Goal: Information Seeking & Learning: Find specific fact

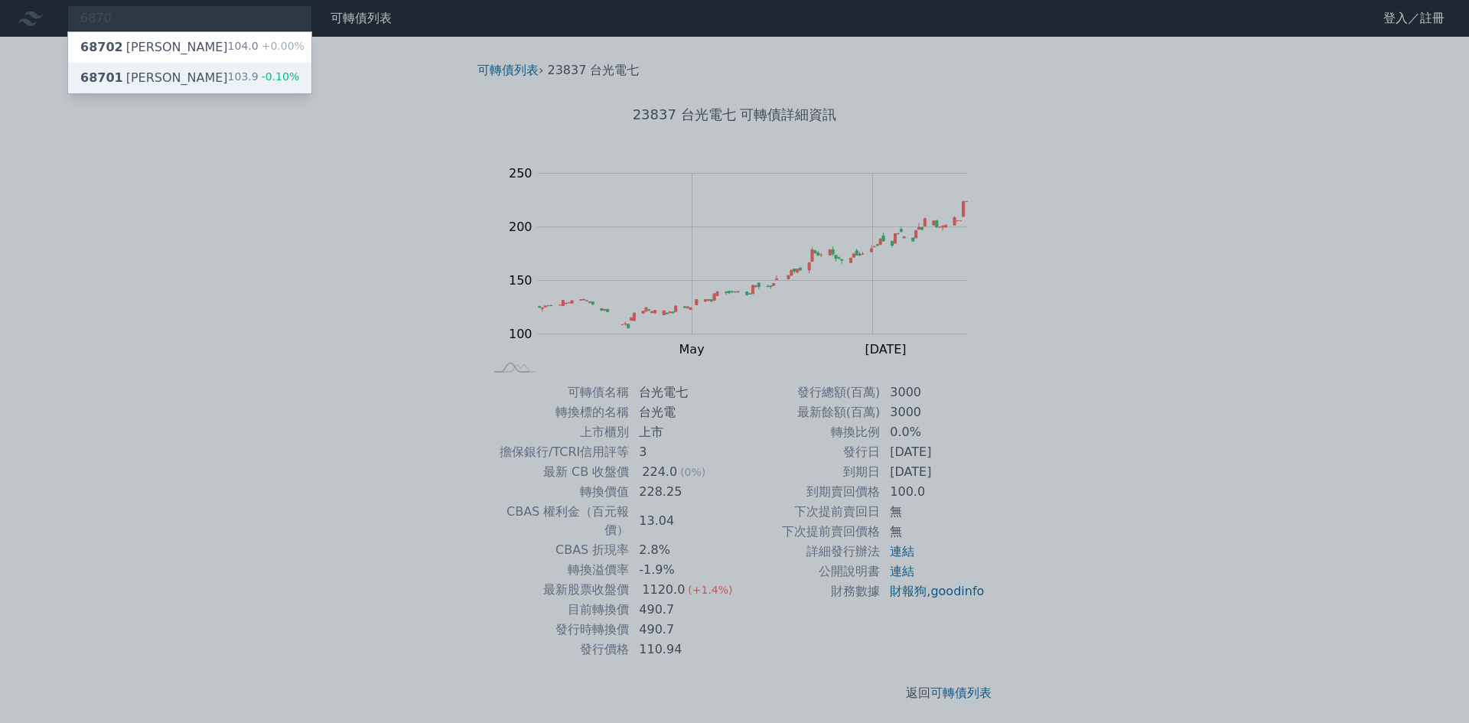
type input "6870"
click at [207, 78] on div "68701 騰雲一 103.9 -0.10%" at bounding box center [189, 78] width 243 height 31
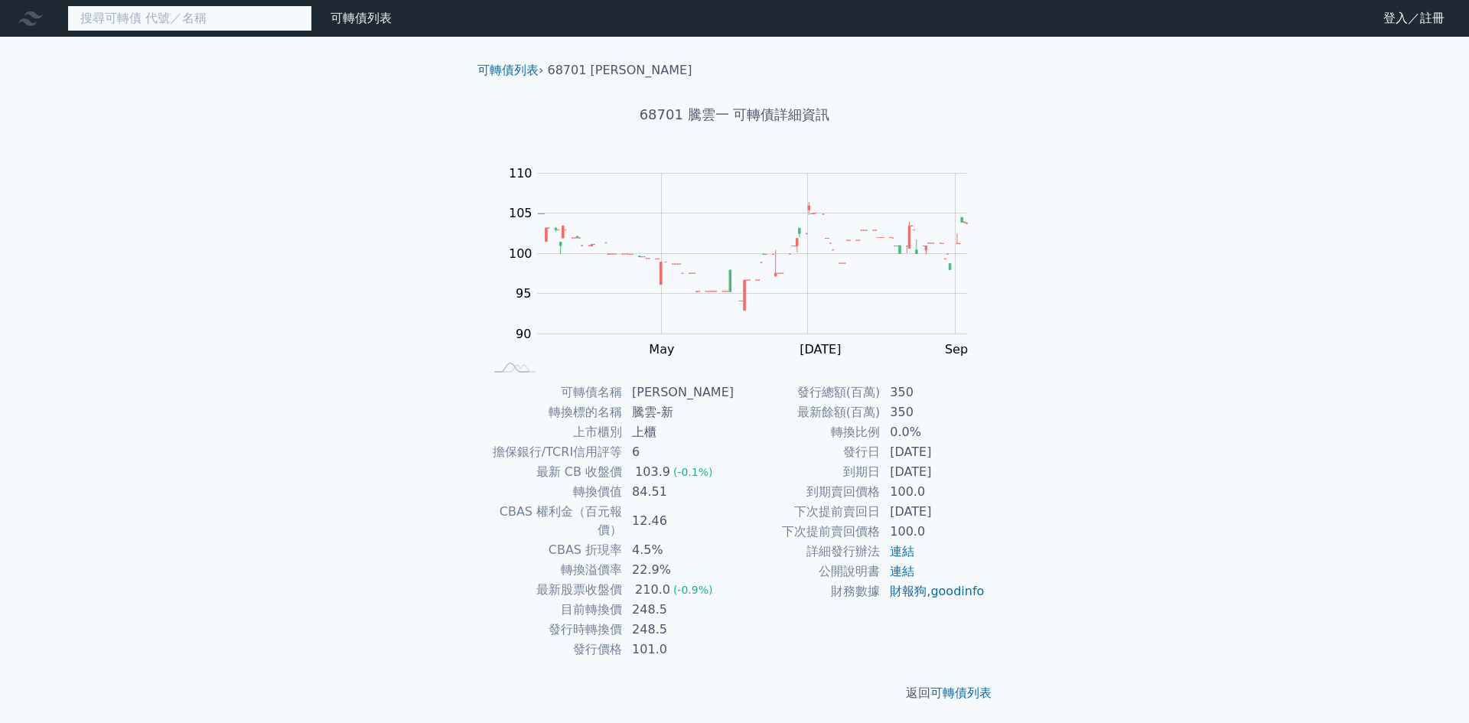
click at [275, 8] on input at bounding box center [189, 18] width 245 height 26
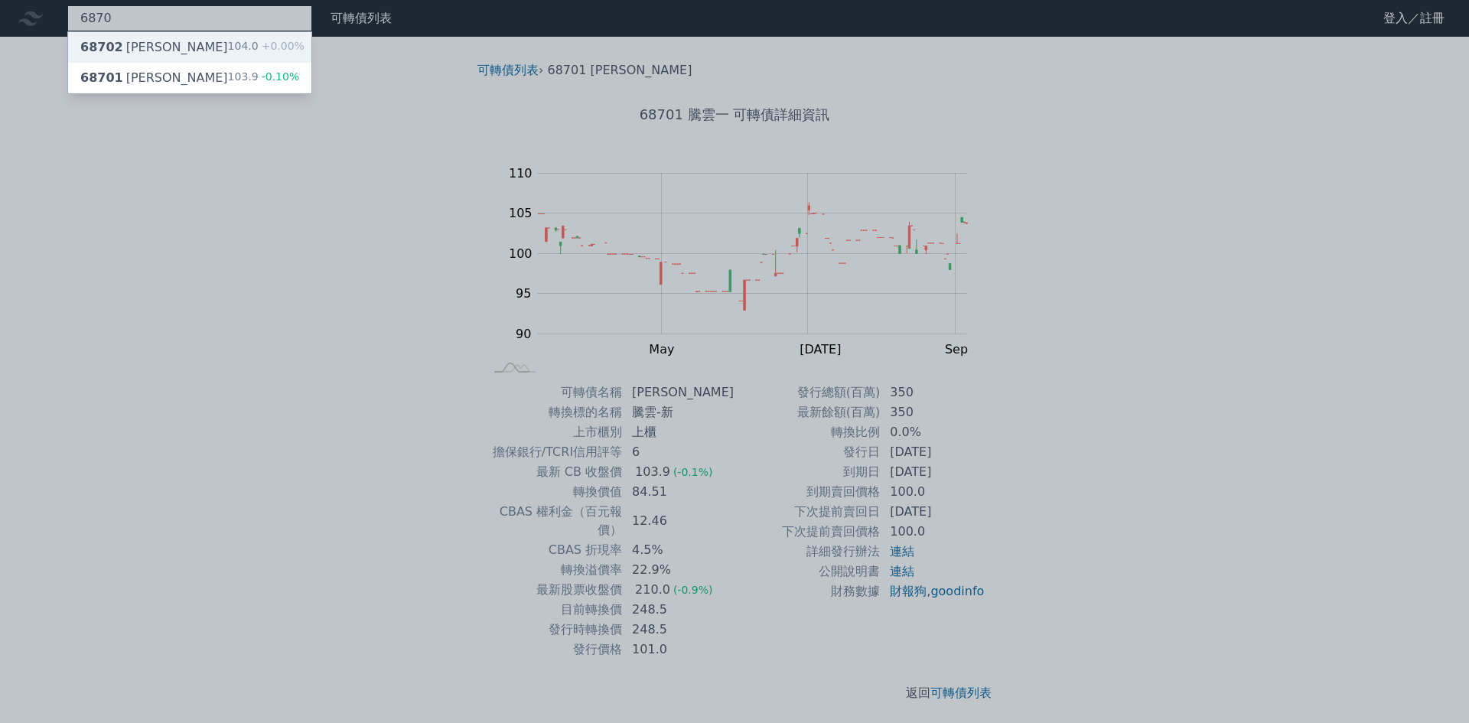
type input "6870"
click at [243, 53] on div "104.0 +0.00%" at bounding box center [266, 47] width 77 height 18
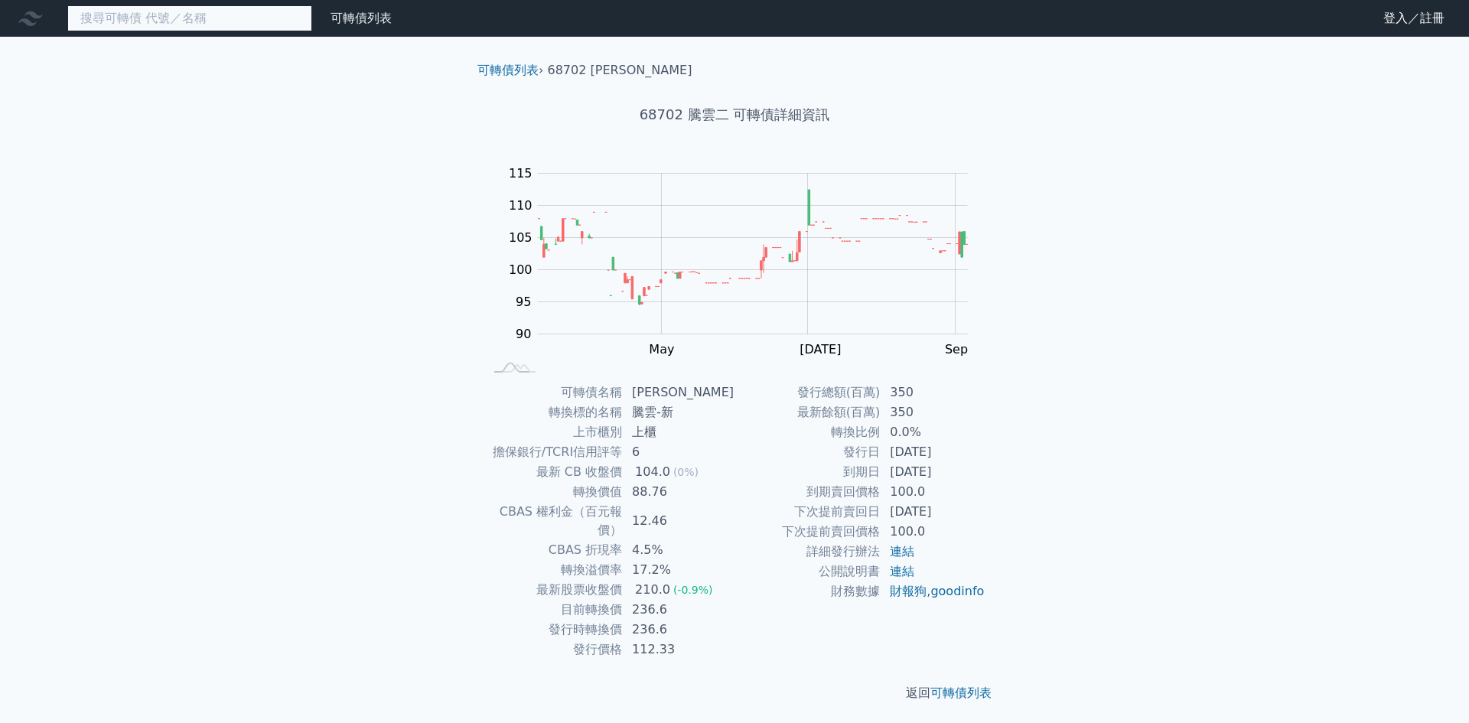
click at [220, 15] on input at bounding box center [189, 18] width 245 height 26
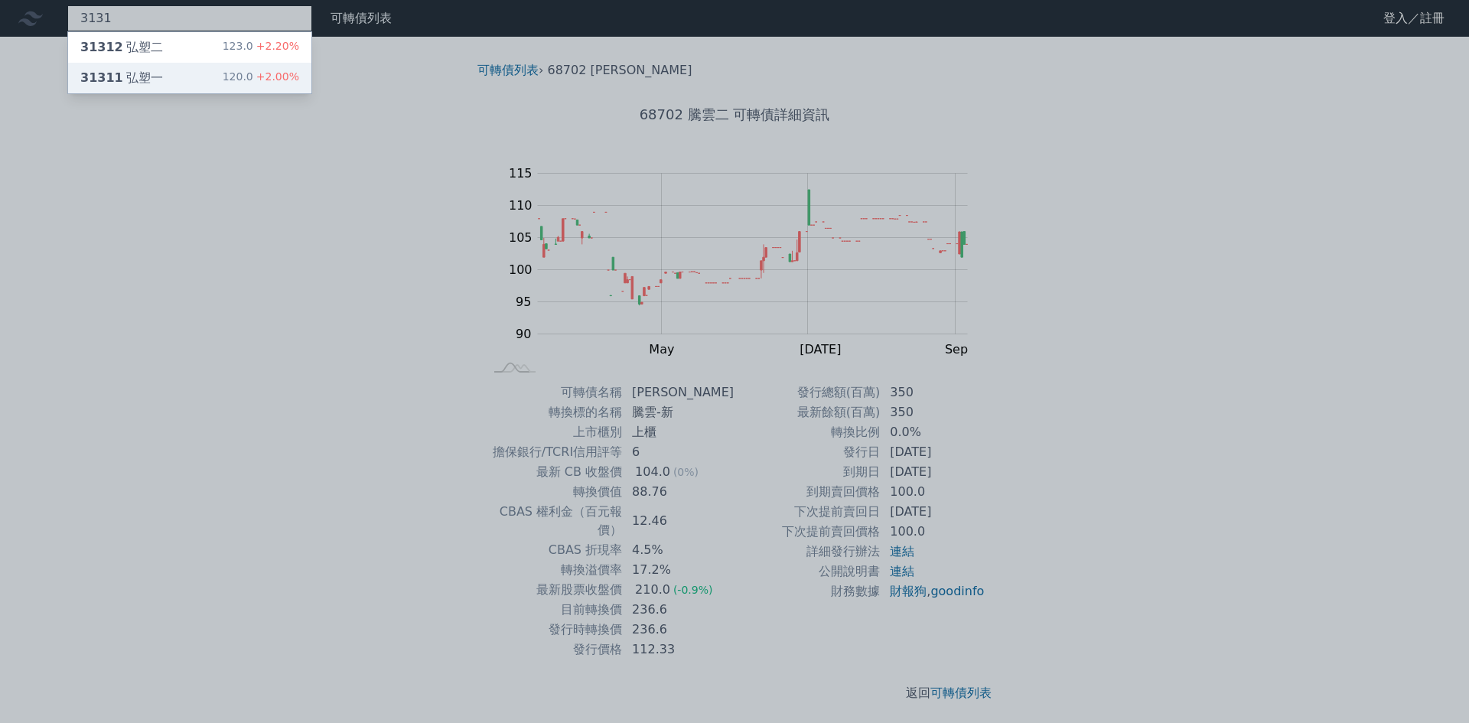
type input "3131"
click at [217, 64] on div "31311 弘塑一 120.0 +2.00%" at bounding box center [189, 78] width 243 height 31
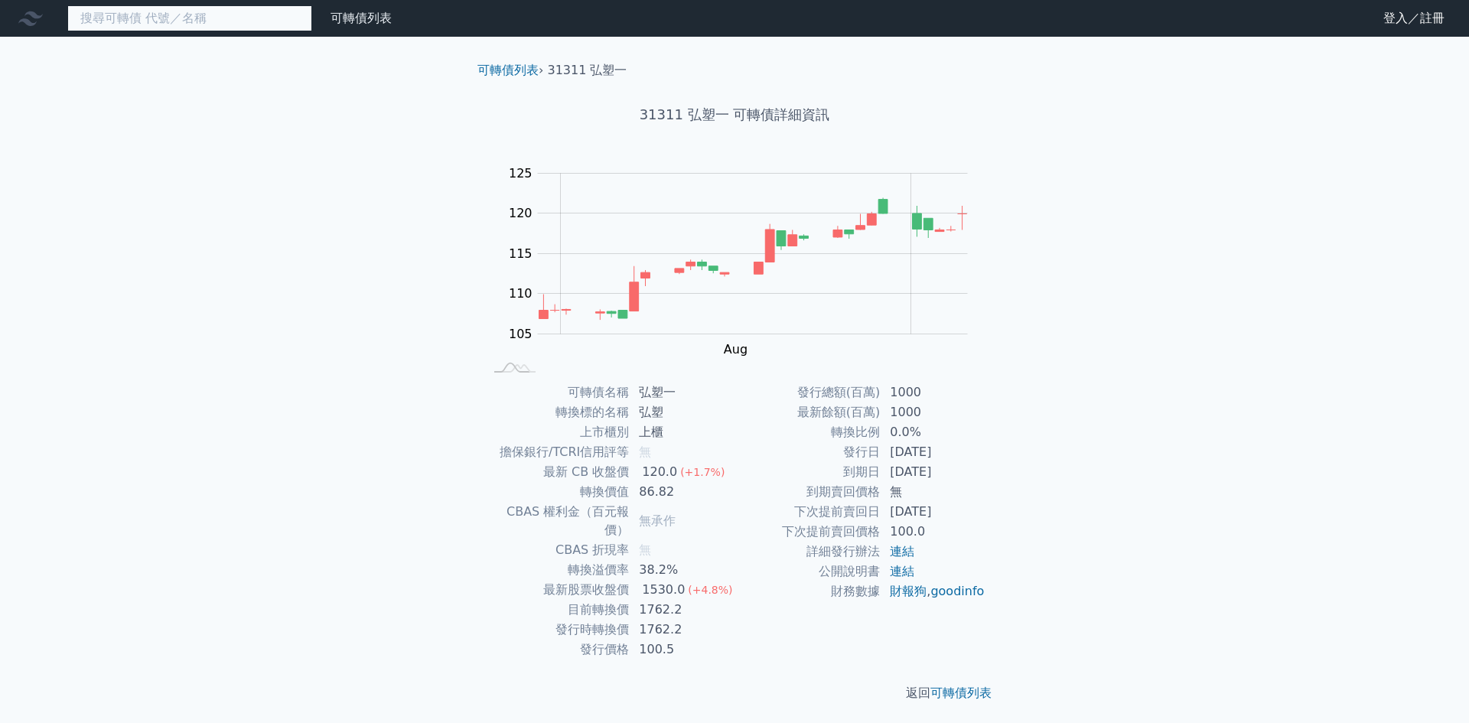
click at [185, 10] on input at bounding box center [189, 18] width 245 height 26
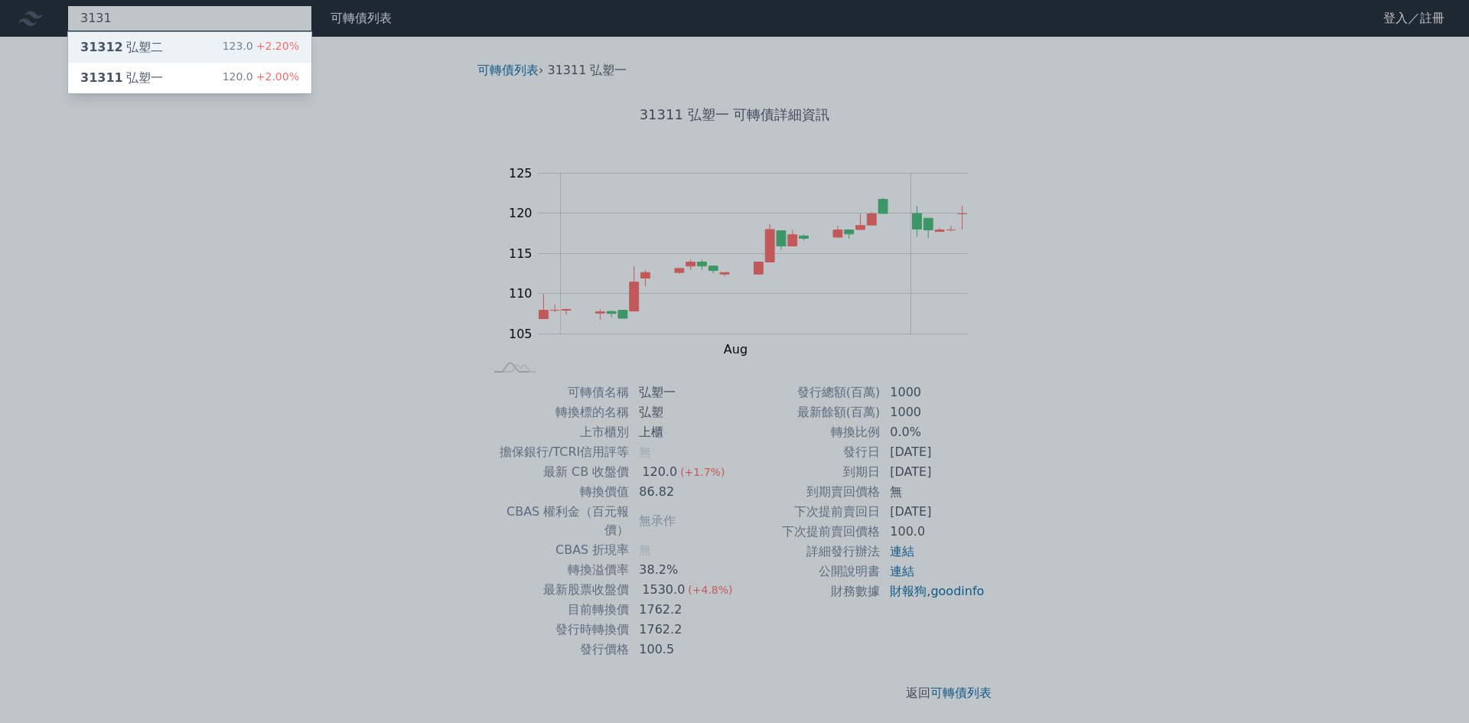
type input "3131"
click at [209, 40] on div "31312 弘塑二 123.0 +2.20%" at bounding box center [189, 47] width 243 height 31
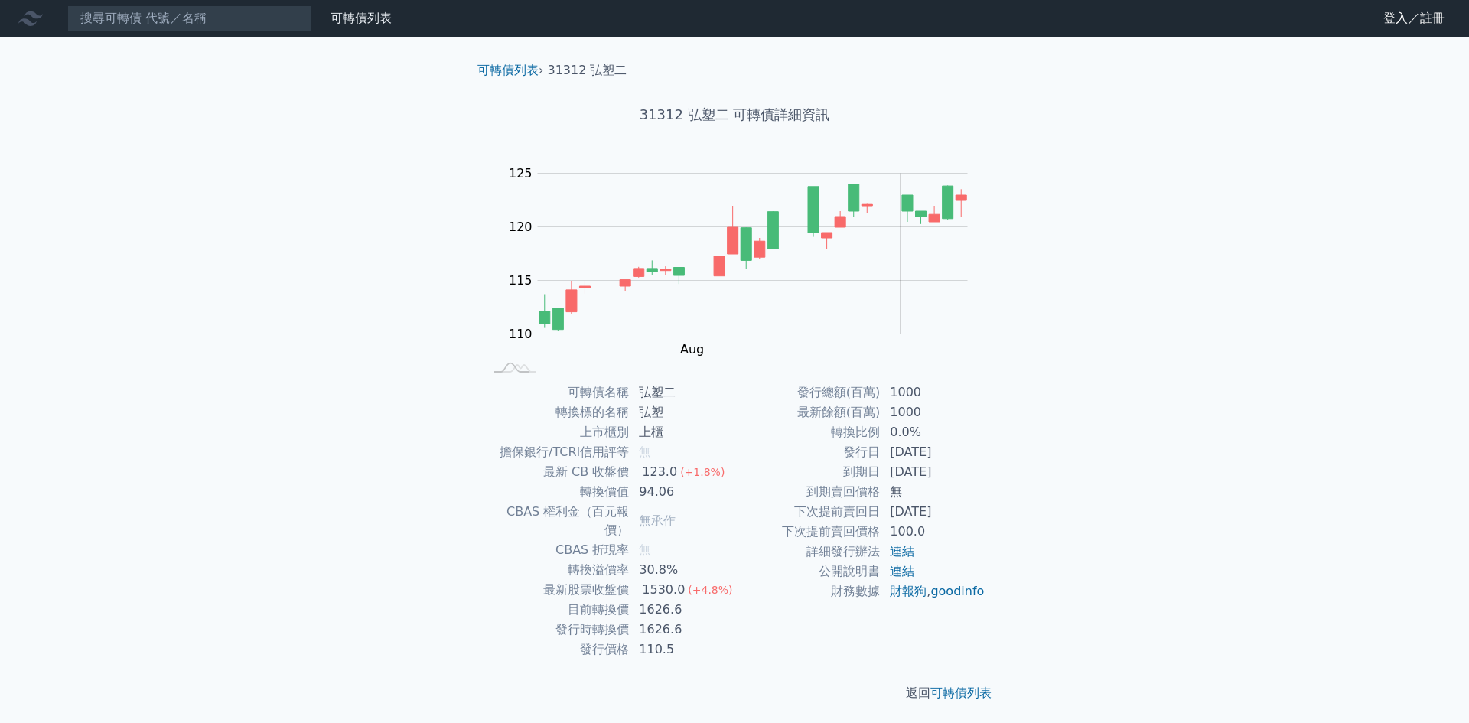
click at [158, 272] on div "可轉債列表 財務數據 可轉債列表 財務數據 登入／註冊 登入／註冊 可轉債列表 › 31312 弘塑二 31312 弘塑二 可轉債詳細資訊 Zoom Out …" at bounding box center [734, 363] width 1469 height 727
click at [159, 266] on div "可轉債列表 財務數據 可轉債列表 財務數據 登入／註冊 登入／註冊 可轉債列表 › 31312 弘塑二 31312 弘塑二 可轉債詳細資訊 Zoom Out …" at bounding box center [734, 363] width 1469 height 727
click at [187, 6] on input at bounding box center [189, 18] width 245 height 26
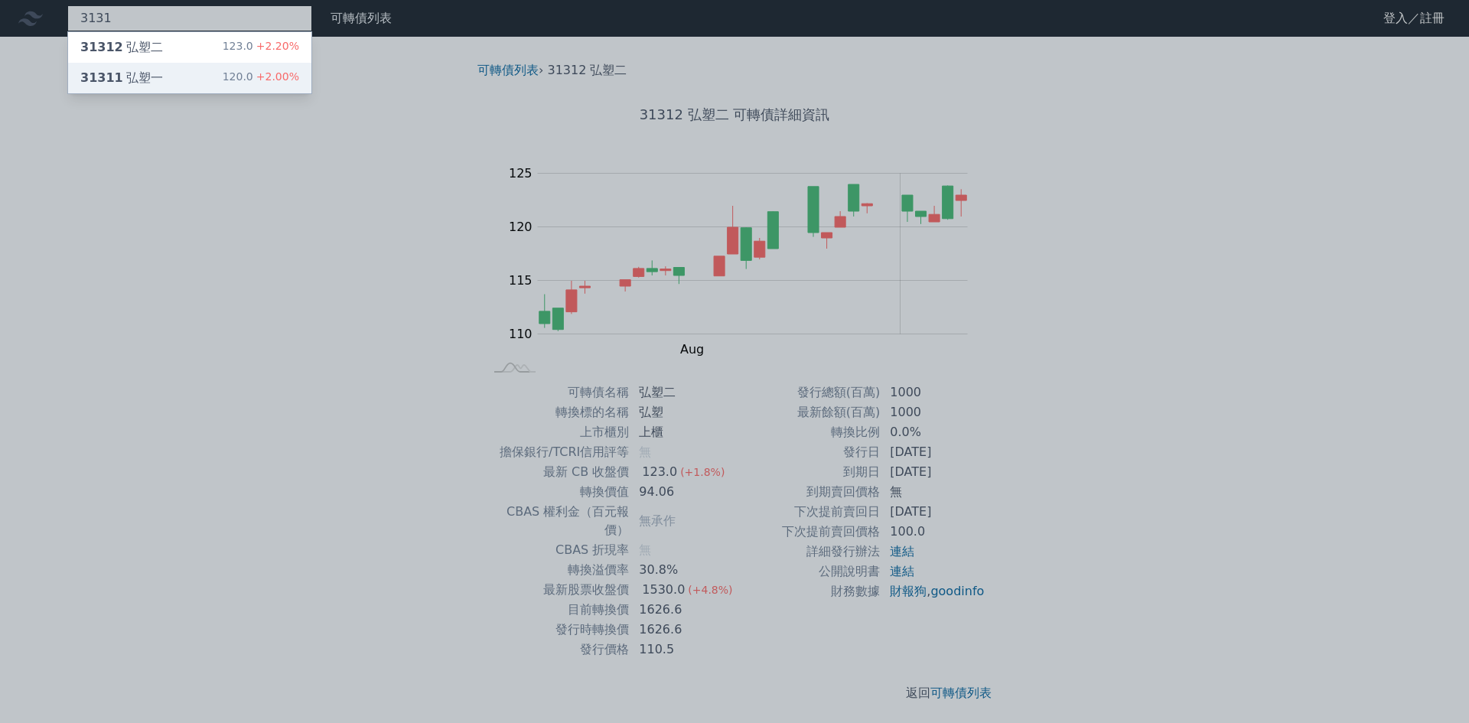
type input "3131"
click at [196, 85] on div "31311 弘塑一 120.0 +2.00%" at bounding box center [189, 78] width 243 height 31
